Goal: Book appointment/travel/reservation

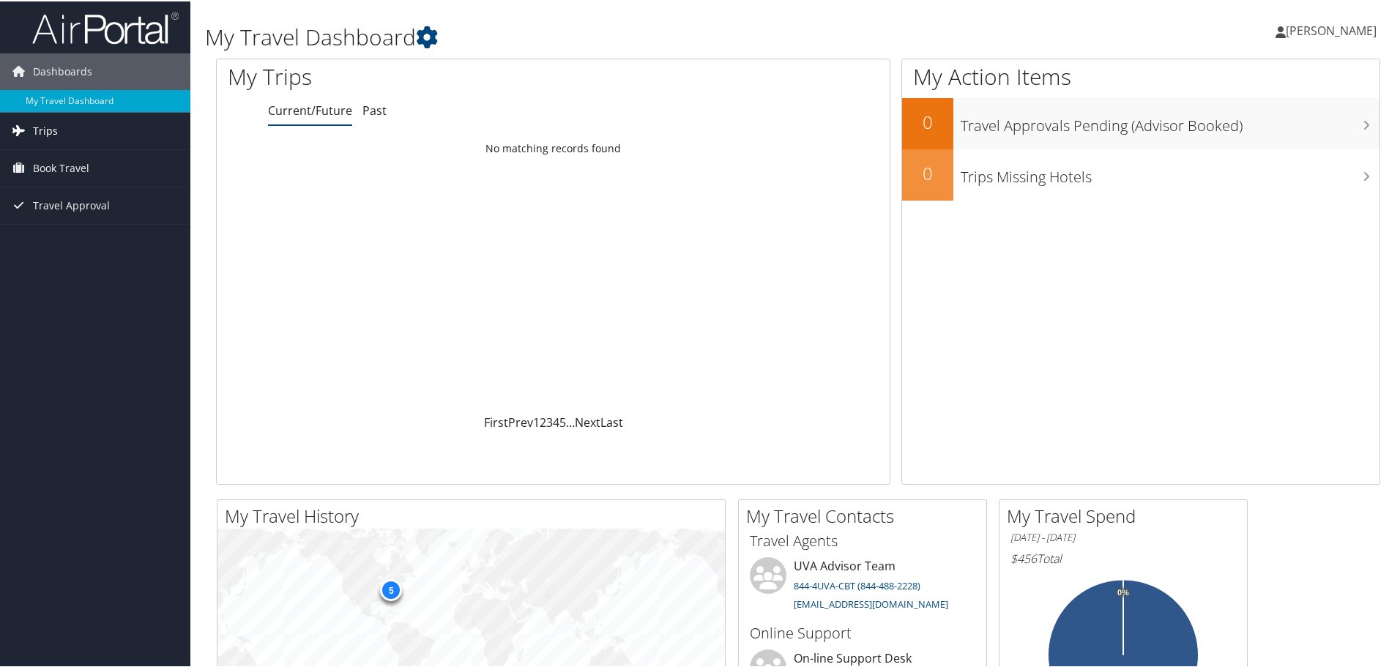
click at [40, 129] on span "Trips" at bounding box center [45, 129] width 25 height 37
click at [61, 240] on span "Book Travel" at bounding box center [61, 233] width 56 height 37
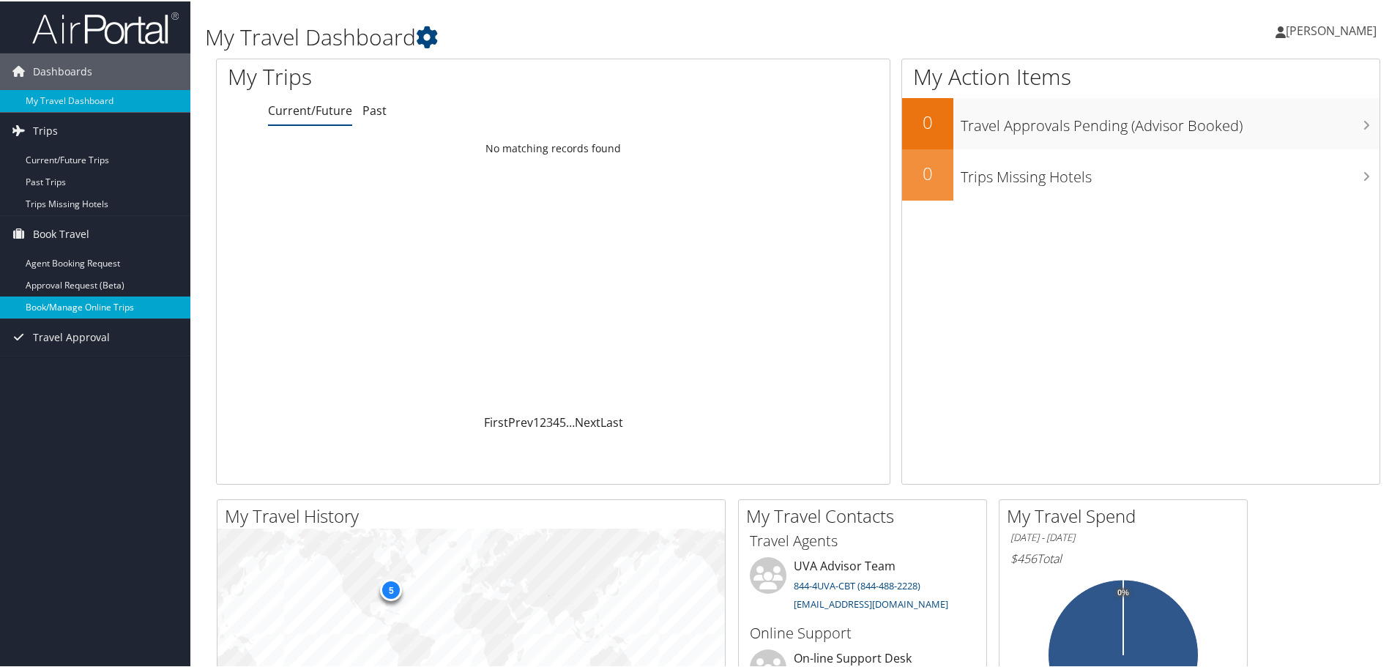
click at [64, 310] on link "Book/Manage Online Trips" at bounding box center [95, 306] width 190 height 22
